Goal: Complete application form: Complete application form

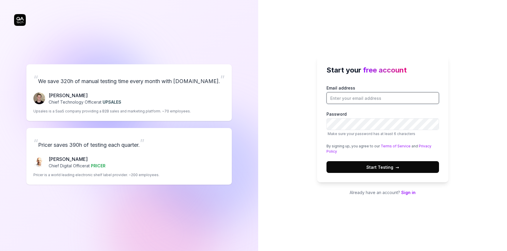
click at [369, 96] on input "Email address" at bounding box center [383, 98] width 113 height 12
type input "[EMAIL_ADDRESS][DOMAIN_NAME]"
drag, startPoint x: 394, startPoint y: 166, endPoint x: 393, endPoint y: 174, distance: 8.2
click at [394, 166] on span "Start Testing →" at bounding box center [383, 167] width 33 height 6
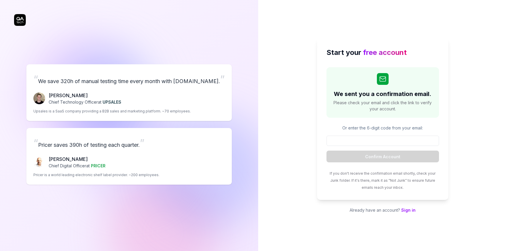
click at [392, 134] on div "Or enter the 6-digit code from your email: Confirm Account" at bounding box center [383, 144] width 113 height 38
click at [385, 142] on input at bounding box center [383, 140] width 113 height 10
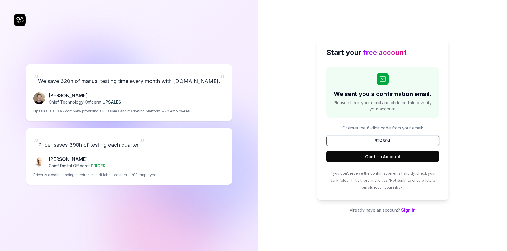
type input "824594"
click at [327, 150] on button "Confirm Account" at bounding box center [383, 156] width 113 height 12
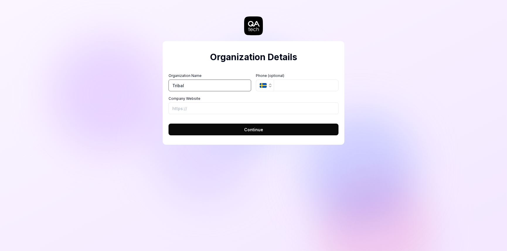
type input "Tribal"
drag, startPoint x: 268, startPoint y: 89, endPoint x: 269, endPoint y: 84, distance: 5.1
click at [268, 89] on button "SE" at bounding box center [265, 85] width 18 height 12
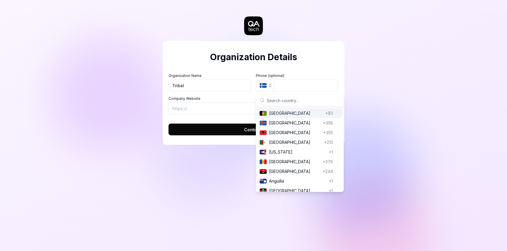
click at [269, 84] on icon "button" at bounding box center [270, 84] width 2 height 1
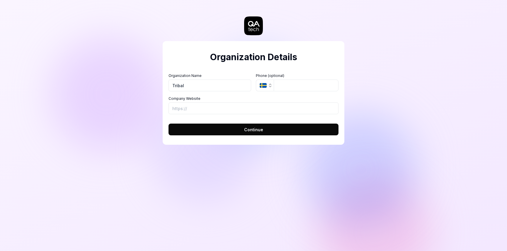
click at [271, 85] on icon "button" at bounding box center [270, 85] width 5 height 5
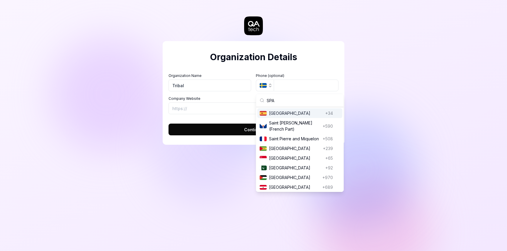
type input "SPA"
click at [273, 113] on span "[GEOGRAPHIC_DATA]" at bounding box center [296, 113] width 54 height 6
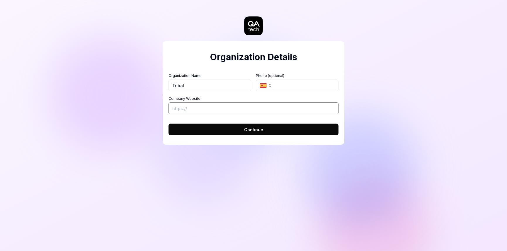
click at [212, 108] on input "Company Website" at bounding box center [254, 108] width 170 height 12
paste input "[URL][DOMAIN_NAME]"
type input "[URL][DOMAIN_NAME]"
click at [259, 128] on span "Continue" at bounding box center [253, 129] width 19 height 6
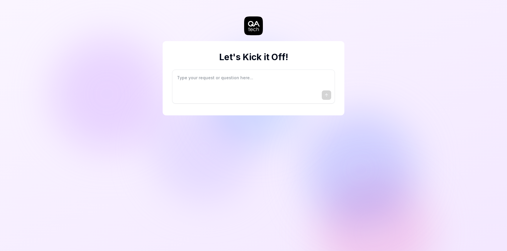
type textarea "*"
type textarea "I"
type textarea "*"
type textarea "I"
type textarea "*"
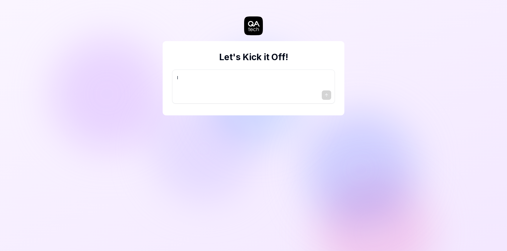
type textarea "I w"
type textarea "*"
type textarea "I wa"
type textarea "*"
type textarea "I wan"
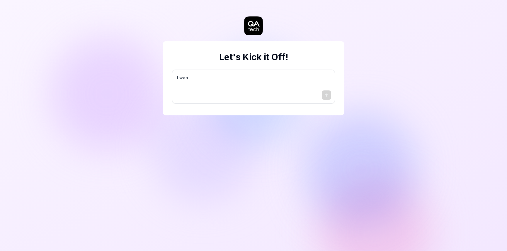
type textarea "*"
type textarea "I want"
type textarea "*"
type textarea "I want"
type textarea "*"
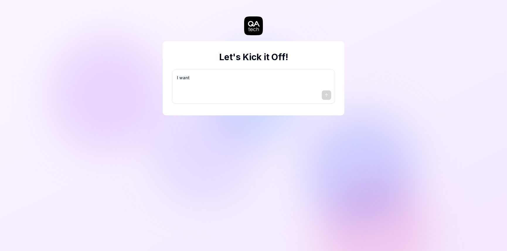
type textarea "I want a"
type textarea "*"
type textarea "I want a"
type textarea "*"
type textarea "I want a g"
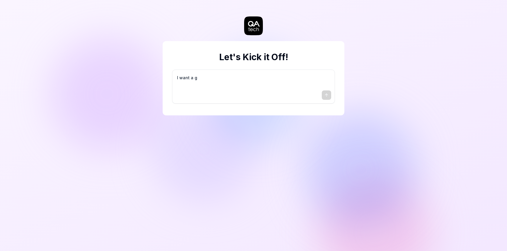
type textarea "*"
type textarea "I want a go"
type textarea "*"
type textarea "I want a goo"
type textarea "*"
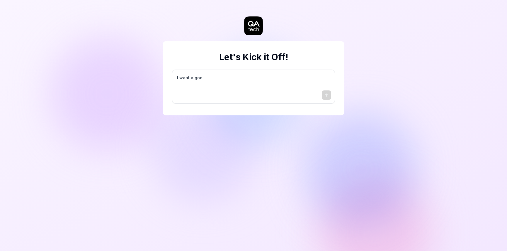
type textarea "I want a good"
type textarea "*"
type textarea "I want a good"
type textarea "*"
type textarea "I want a good t"
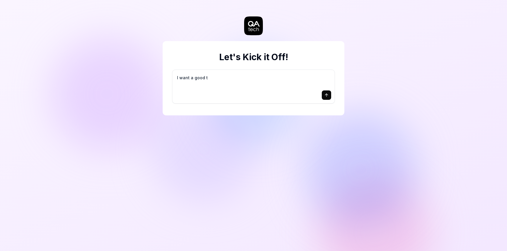
type textarea "*"
type textarea "I want a good te"
type textarea "*"
type textarea "I want a good tes"
type textarea "*"
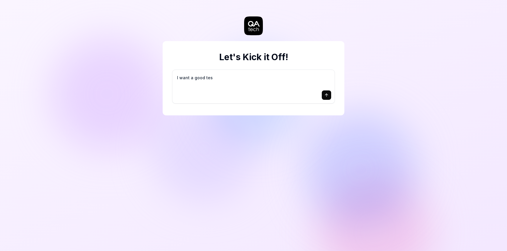
type textarea "I want a good test"
type textarea "*"
type textarea "I want a good test"
type textarea "*"
type textarea "I want a good test s"
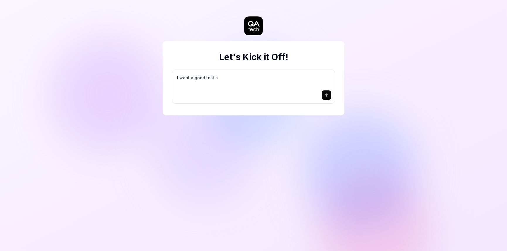
type textarea "*"
type textarea "I want a good test se"
type textarea "*"
type textarea "I want a good test set"
type textarea "*"
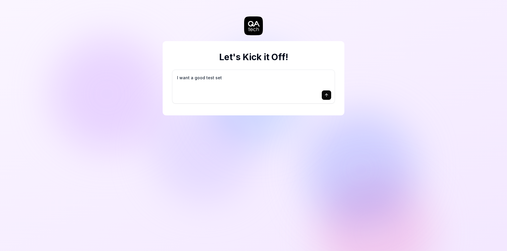
type textarea "I want a good test setu"
type textarea "*"
type textarea "I want a good test setup"
type textarea "*"
type textarea "I want a good test setup"
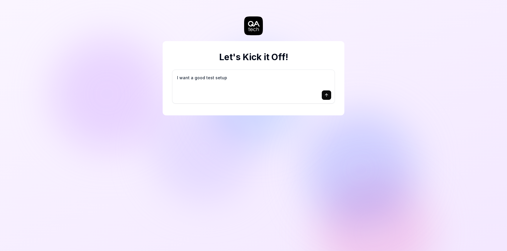
type textarea "*"
type textarea "I want a good test setup f"
type textarea "*"
type textarea "I want a good test setup fo"
type textarea "*"
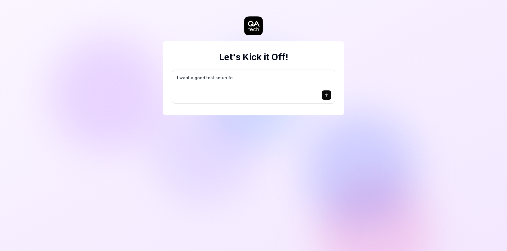
type textarea "I want a good test setup for"
type textarea "*"
type textarea "I want a good test setup for"
type textarea "*"
type textarea "I want a good test setup for m"
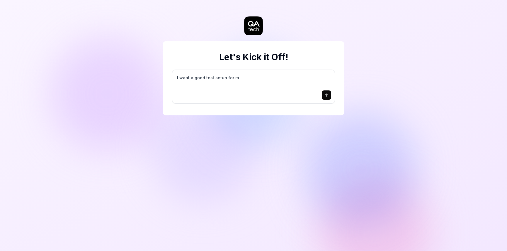
type textarea "*"
type textarea "I want a good test setup for my"
type textarea "*"
type textarea "I want a good test setup for my"
type textarea "*"
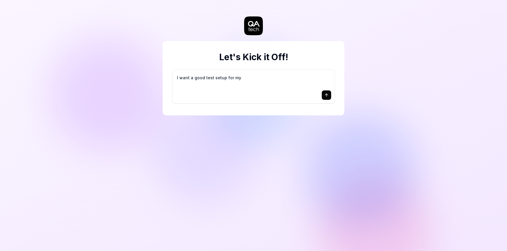
type textarea "I want a good test setup for my s"
type textarea "*"
type textarea "I want a good test setup for my si"
type textarea "*"
type textarea "I want a good test setup for my sit"
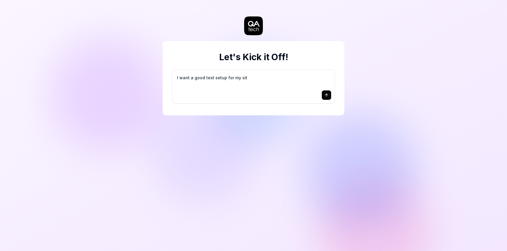
type textarea "*"
type textarea "I want a good test setup for my site"
type textarea "*"
type textarea "I want a good test setup for my site"
type textarea "*"
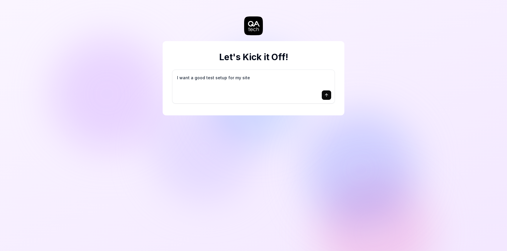
type textarea "I want a good test setup for my site -"
type textarea "*"
type textarea "I want a good test setup for my site -"
type textarea "*"
type textarea "I want a good test setup for my site - h"
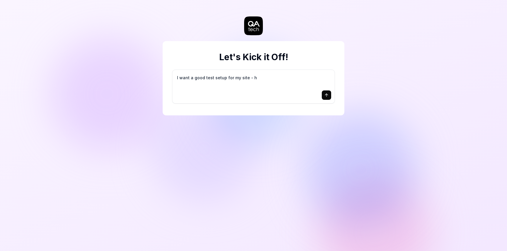
type textarea "*"
type textarea "I want a good test setup for my site - he"
type textarea "*"
type textarea "I want a good test setup for my site - hel"
type textarea "*"
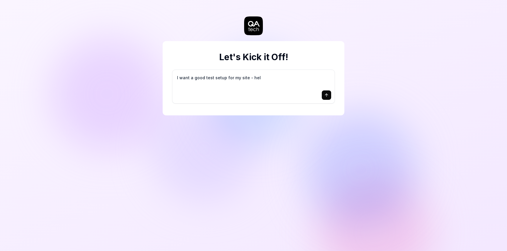
type textarea "I want a good test setup for my site - help"
type textarea "*"
type textarea "I want a good test setup for my site - help"
type textarea "*"
type textarea "I want a good test setup for my site - help m"
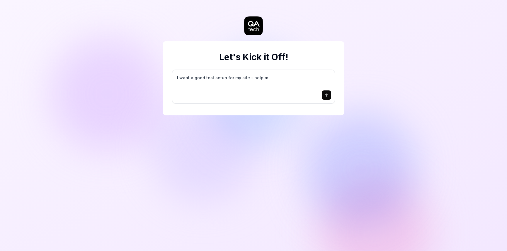
type textarea "*"
type textarea "I want a good test setup for my site - help me"
type textarea "*"
type textarea "I want a good test setup for my site - help me"
type textarea "*"
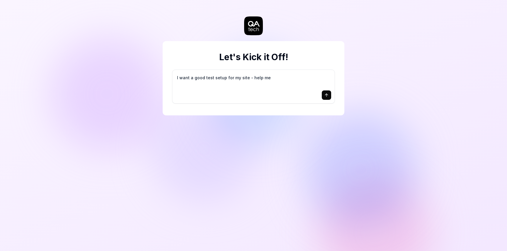
type textarea "I want a good test setup for my site - help me c"
type textarea "*"
type textarea "I want a good test setup for my site - help me cr"
type textarea "*"
type textarea "I want a good test setup for my site - help me cre"
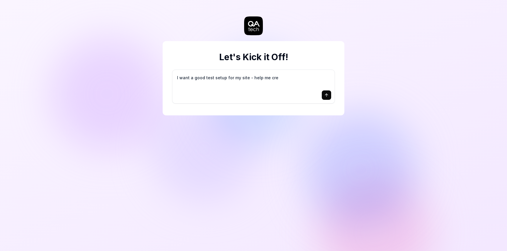
type textarea "*"
type textarea "I want a good test setup for my site - help me crea"
type textarea "*"
type textarea "I want a good test setup for my site - help me creat"
type textarea "*"
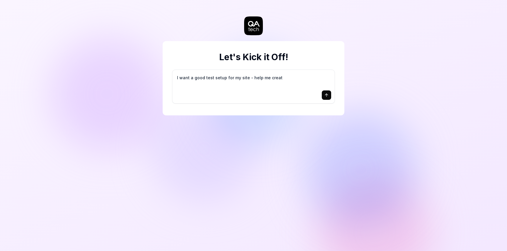
type textarea "I want a good test setup for my site - help me create"
type textarea "*"
type textarea "I want a good test setup for my site - help me create"
type textarea "*"
type textarea "I want a good test setup for my site - help me create t"
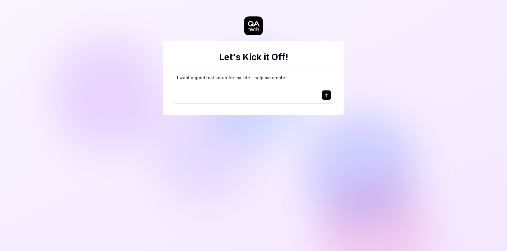
type textarea "*"
type textarea "I want a good test setup for my site - help me create th"
type textarea "*"
type textarea "I want a good test setup for my site - help me create the"
type textarea "*"
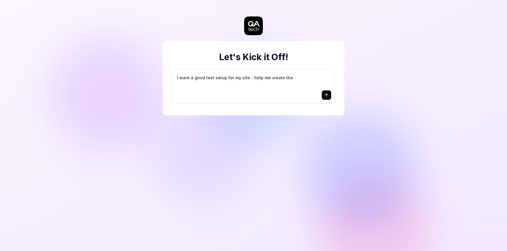
type textarea "I want a good test setup for my site - help me create the"
type textarea "*"
type textarea "I want a good test setup for my site - help me create the f"
type textarea "*"
type textarea "I want a good test setup for my site - help me create the fi"
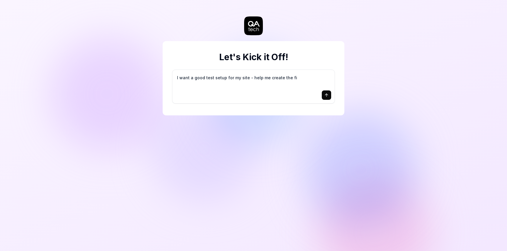
type textarea "*"
type textarea "I want a good test setup for my site - help me create the fir"
type textarea "*"
type textarea "I want a good test setup for my site - help me create the firs"
type textarea "*"
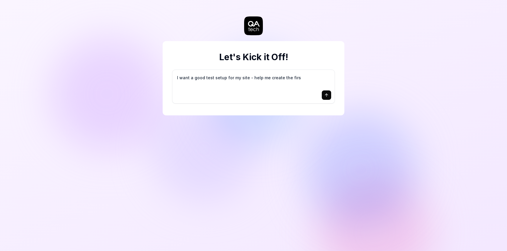
type textarea "I want a good test setup for my site - help me create the first"
type textarea "*"
type textarea "I want a good test setup for my site - help me create the first"
type textarea "*"
type textarea "I want a good test setup for my site - help me create the first 3"
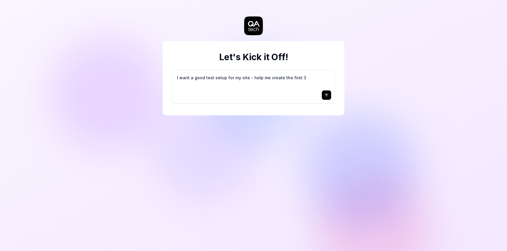
type textarea "*"
type textarea "I want a good test setup for my site - help me create the first 3-"
type textarea "*"
type textarea "I want a good test setup for my site - help me create the first 3-5"
type textarea "*"
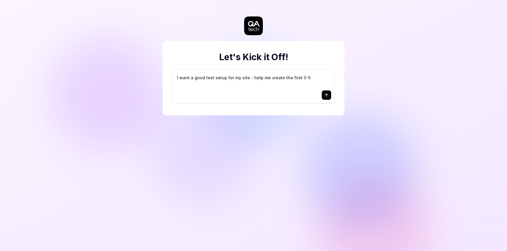
type textarea "I want a good test setup for my site - help me create the first 3-5"
type textarea "*"
type textarea "I want a good test setup for my site - help me create the first 3-5 t"
type textarea "*"
type textarea "I want a good test setup for my site - help me create the first 3-5 te"
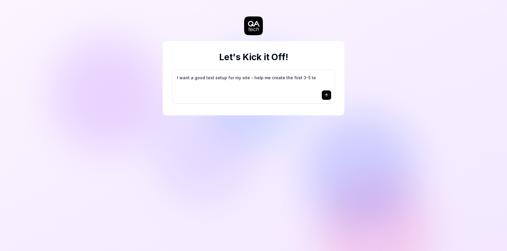
type textarea "*"
type textarea "I want a good test setup for my site - help me create the first 3-5 tes"
type textarea "*"
type textarea "I want a good test setup for my site - help me create the first 3-5 test"
type textarea "*"
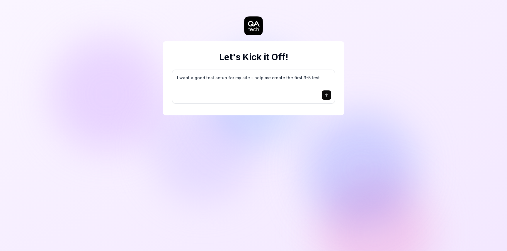
type textarea "I want a good test setup for my site - help me create the first 3-5 test"
type textarea "*"
type textarea "I want a good test setup for my site - help me create the first 3-5 test c"
type textarea "*"
type textarea "I want a good test setup for my site - help me create the first 3-5 test ca"
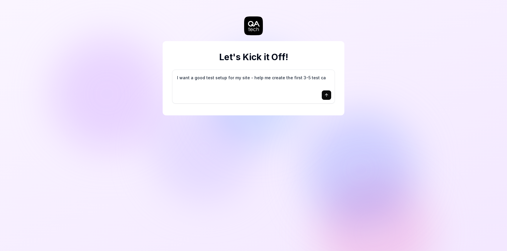
type textarea "*"
type textarea "I want a good test setup for my site - help me create the first 3-5 test cas"
type textarea "*"
type textarea "I want a good test setup for my site - help me create the first 3-5 test case"
type textarea "*"
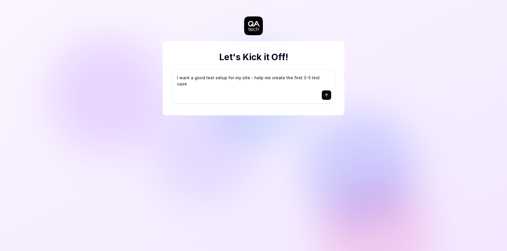
type textarea "I want a good test setup for my site - help me create the first 3-5 test cases"
click at [274, 79] on textarea "I want a good test setup for my site - help me create the first 3-5 test cases" at bounding box center [253, 80] width 155 height 15
click at [246, 77] on textarea "I want a good test setup for my site - help me create the first 3-5 test cases" at bounding box center [253, 80] width 155 height 15
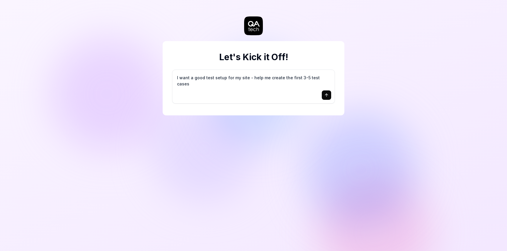
click at [220, 78] on textarea "I want a good test setup for my site - help me create the first 3-5 test cases" at bounding box center [253, 80] width 155 height 15
click at [328, 96] on icon "submit" at bounding box center [326, 95] width 5 height 5
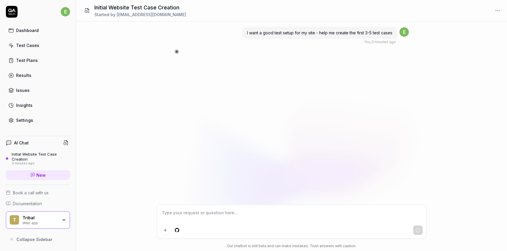
type textarea "*"
